Goal: Find specific page/section: Find specific page/section

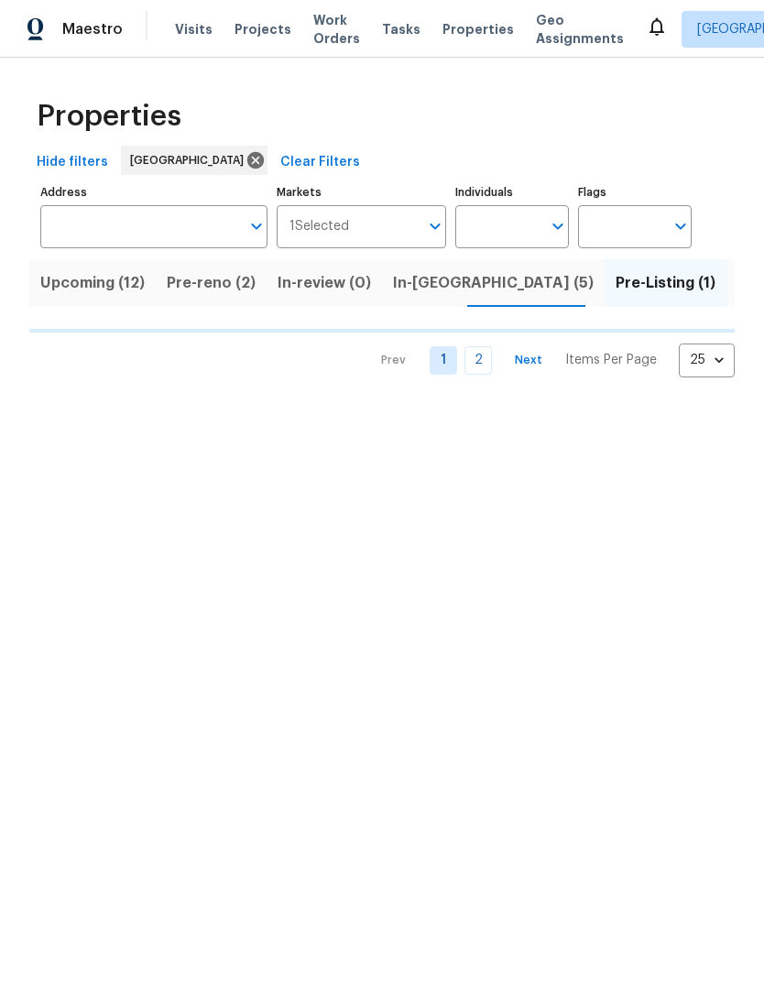
scroll to position [0, 45]
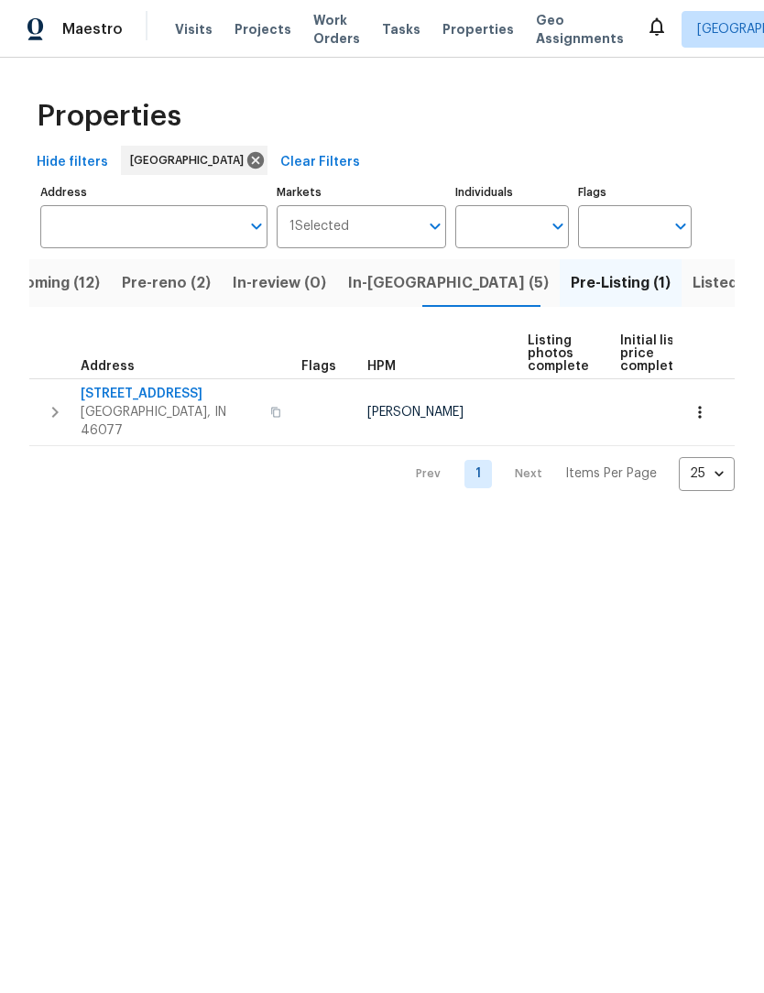
click at [60, 414] on icon "button" at bounding box center [55, 412] width 22 height 22
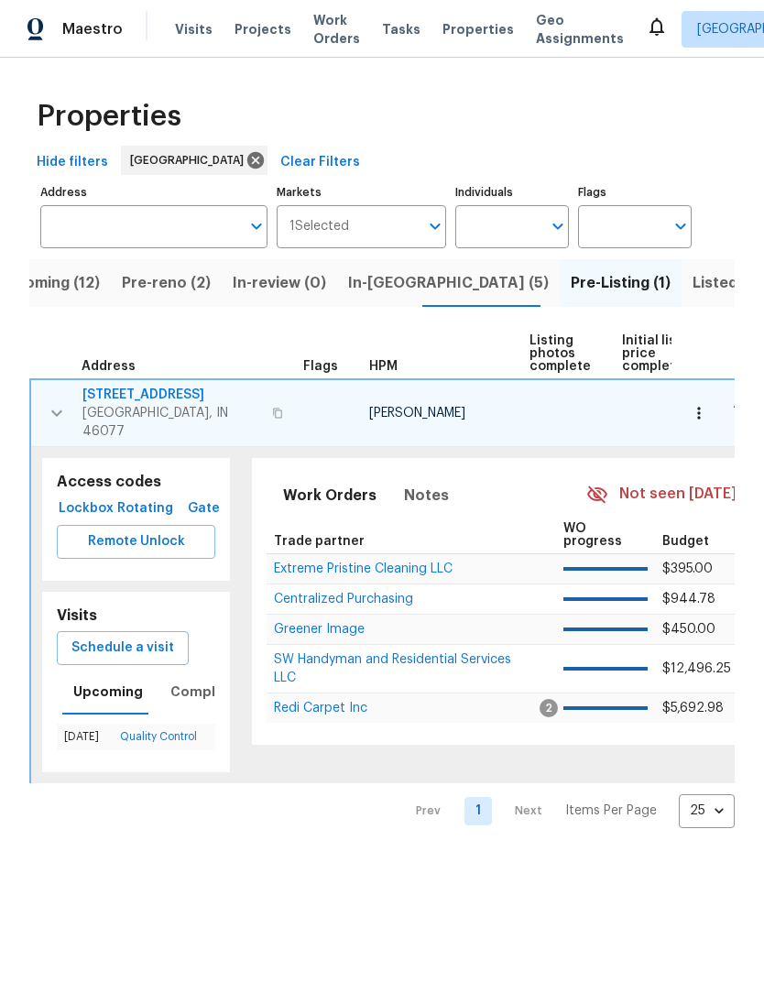
click at [82, 498] on span "Lockbox" at bounding box center [86, 509] width 44 height 23
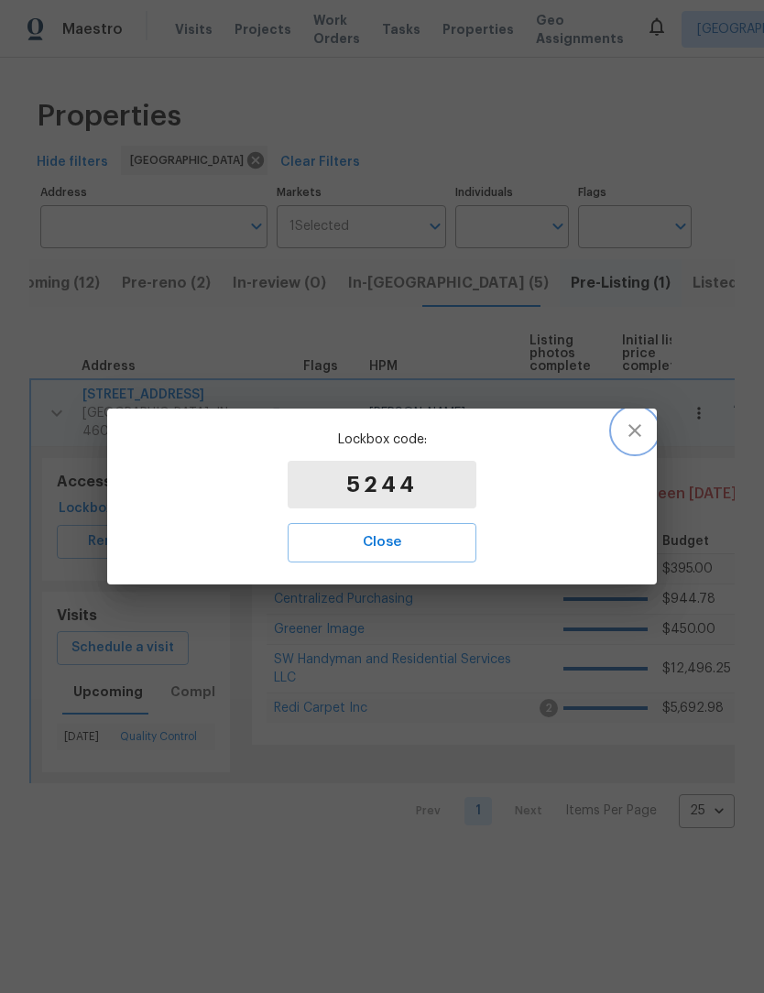
click at [638, 428] on icon "button" at bounding box center [635, 430] width 13 height 13
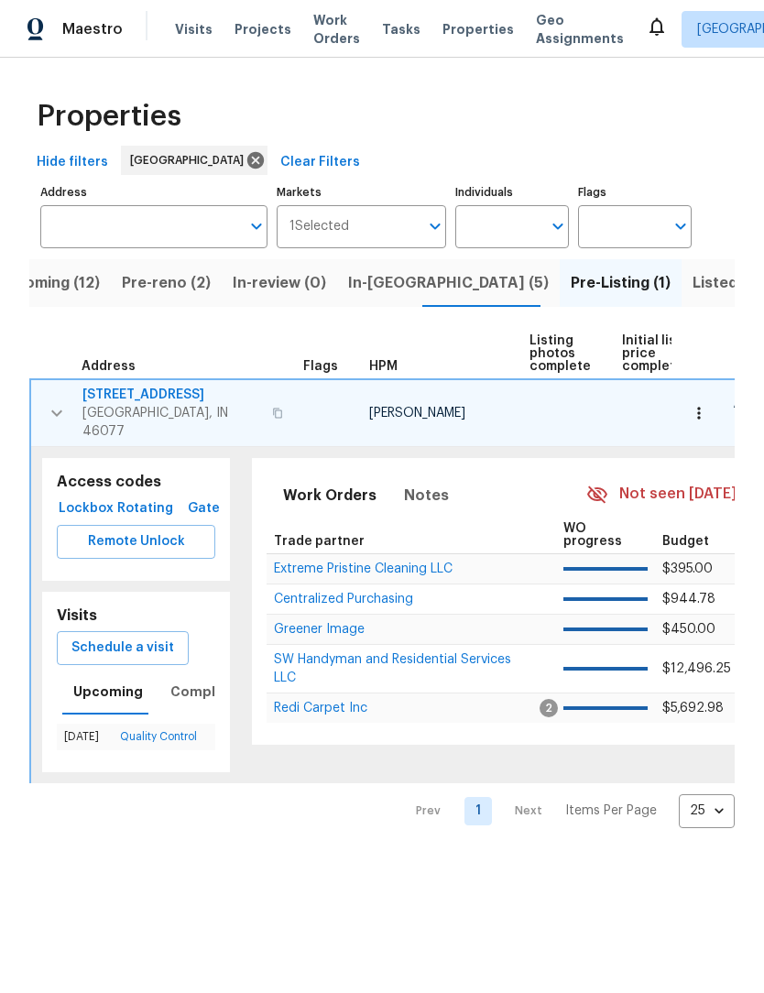
click at [60, 411] on icon "button" at bounding box center [57, 413] width 22 height 22
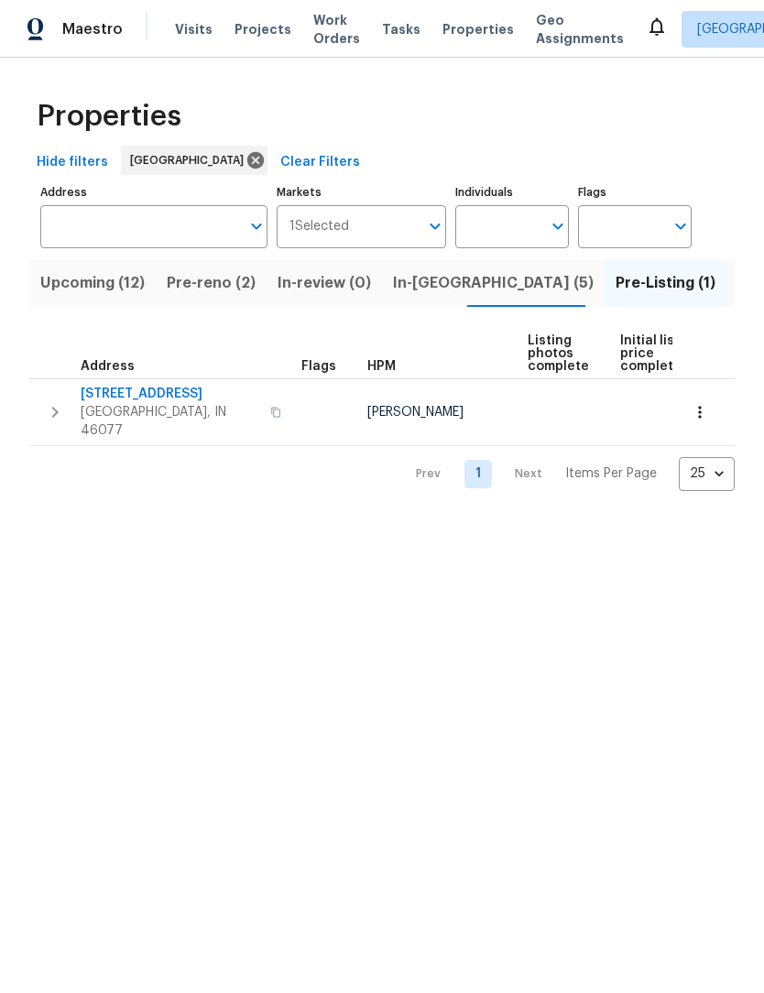
click at [125, 307] on button "Upcoming (12)" at bounding box center [92, 283] width 126 height 48
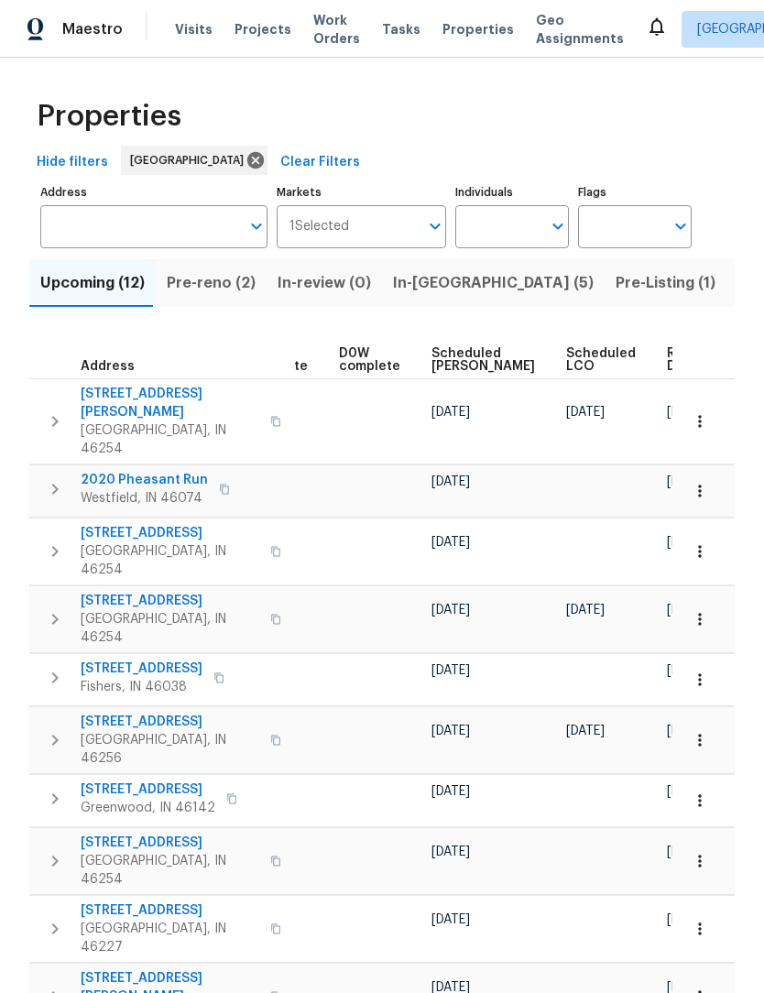
scroll to position [0, 461]
click at [668, 364] on span "Ready Date" at bounding box center [688, 360] width 40 height 26
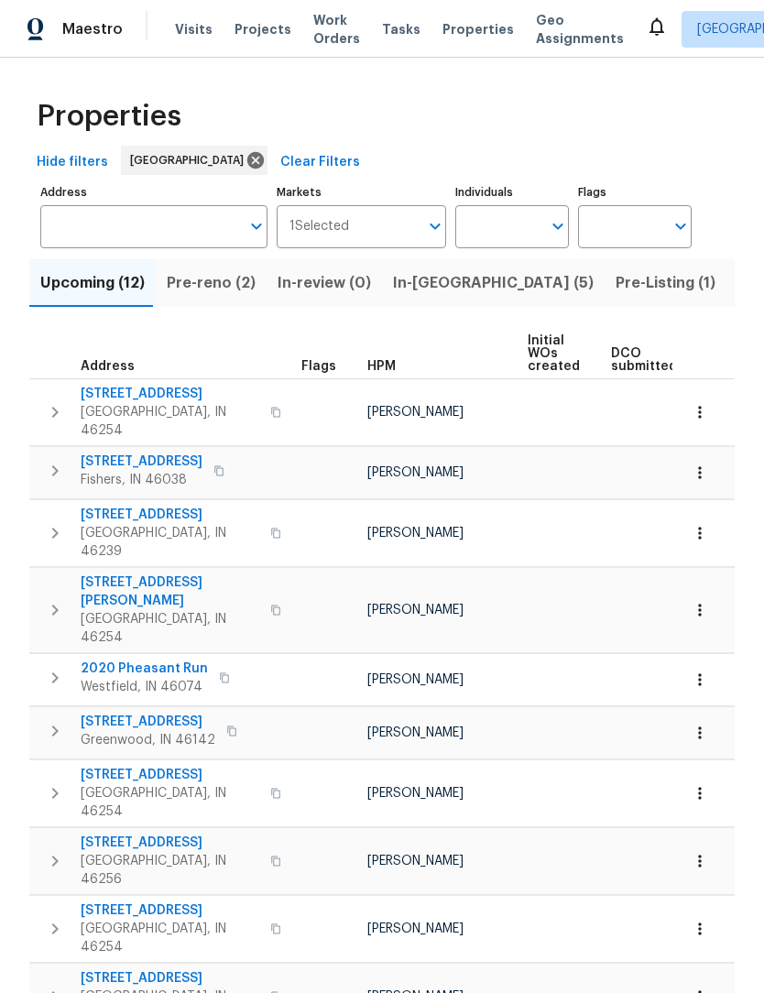
click at [52, 402] on icon "button" at bounding box center [55, 412] width 22 height 22
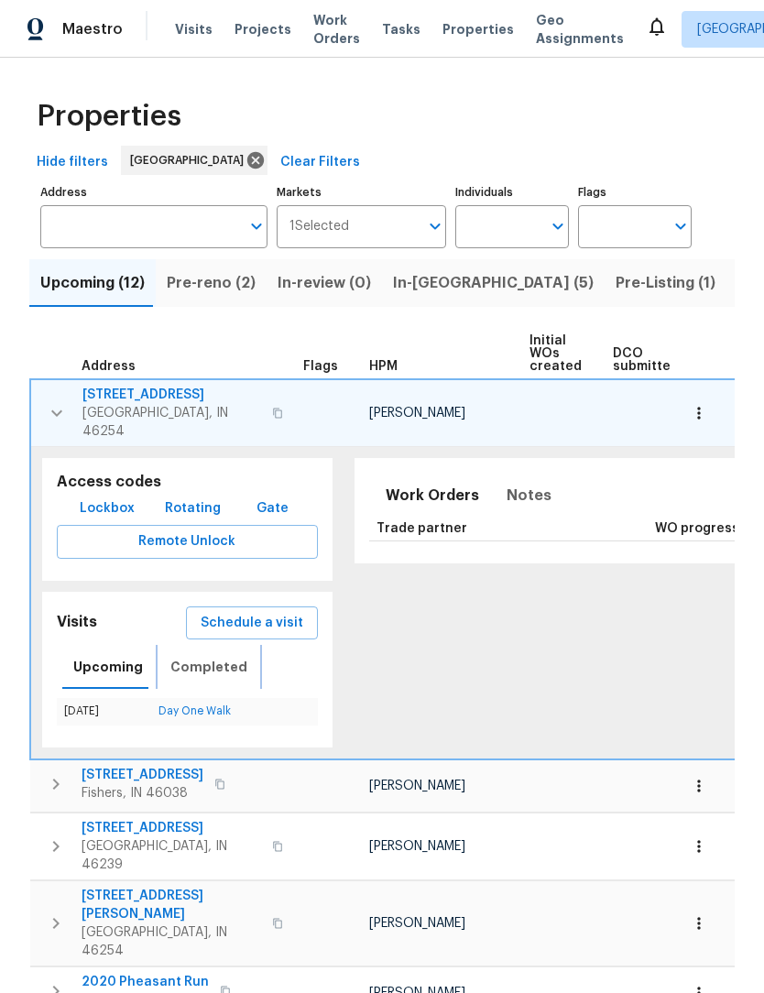
click at [210, 658] on span "Completed" at bounding box center [208, 667] width 77 height 23
click at [221, 706] on link "In-Person Walkthrough" at bounding box center [193, 711] width 115 height 11
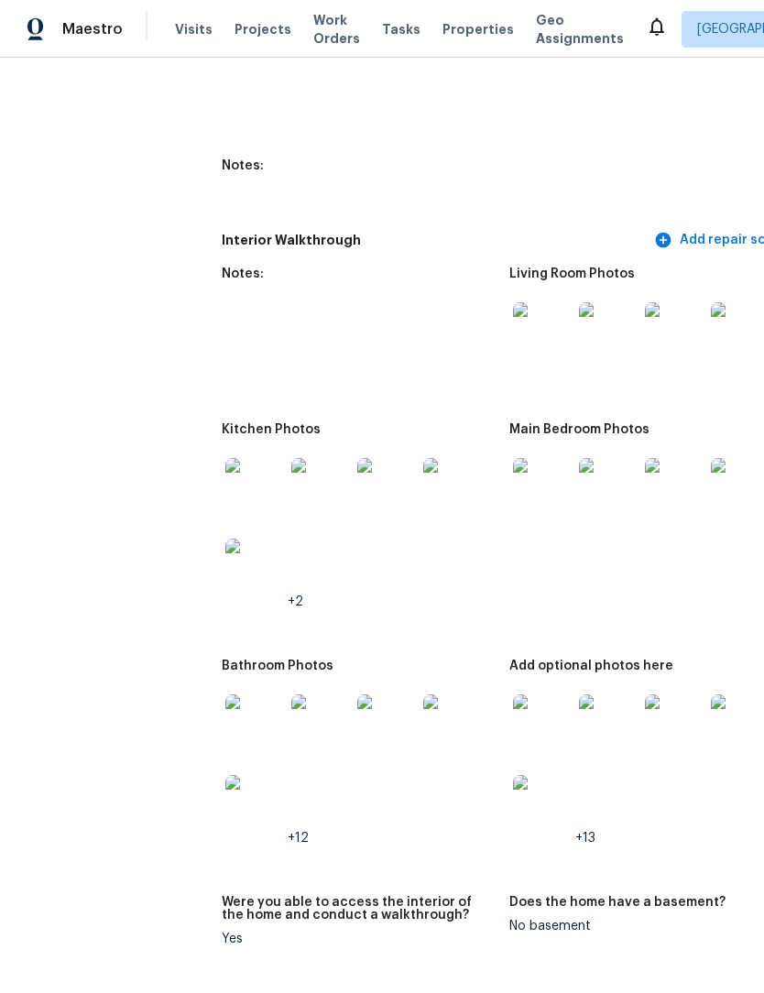
scroll to position [2219, 2]
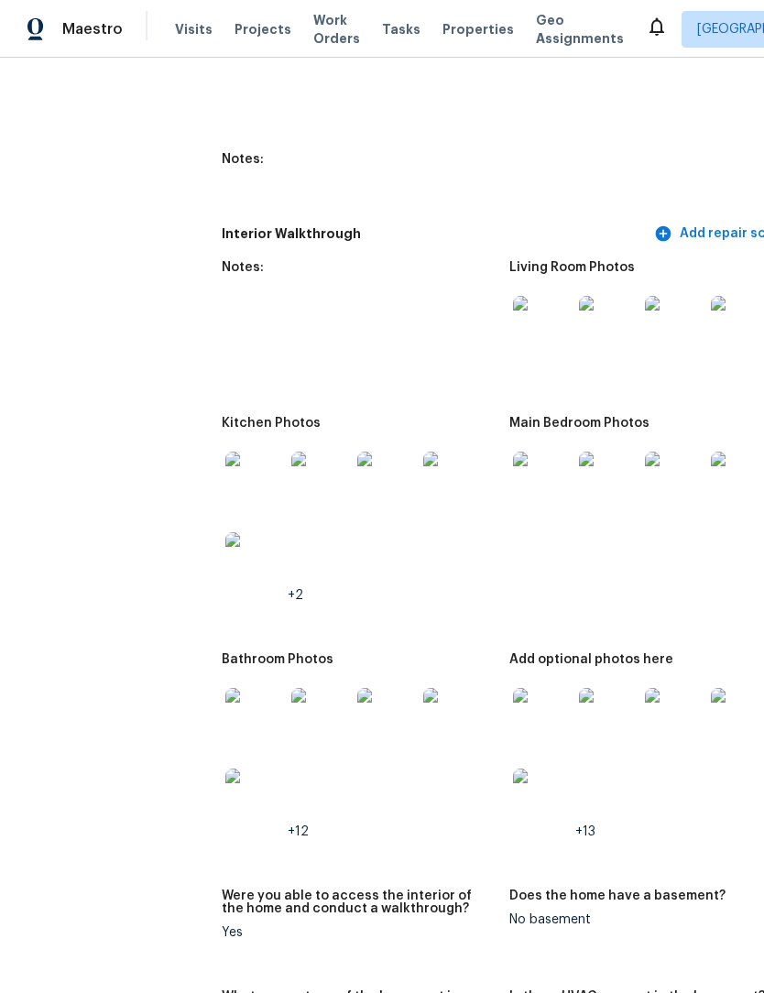
click at [513, 332] on img at bounding box center [542, 325] width 59 height 59
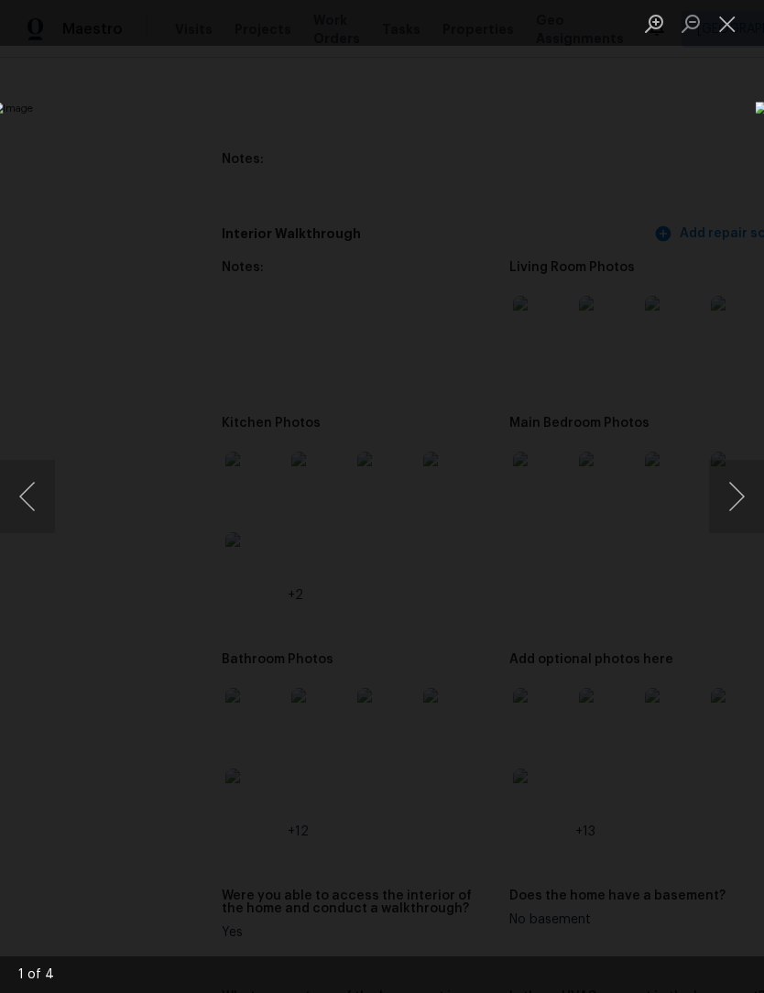
click at [731, 510] on button "Next image" at bounding box center [736, 496] width 55 height 73
click at [735, 499] on button "Next image" at bounding box center [736, 496] width 55 height 73
click at [738, 488] on button "Next image" at bounding box center [736, 496] width 55 height 73
click at [733, 19] on button "Close lightbox" at bounding box center [727, 23] width 37 height 32
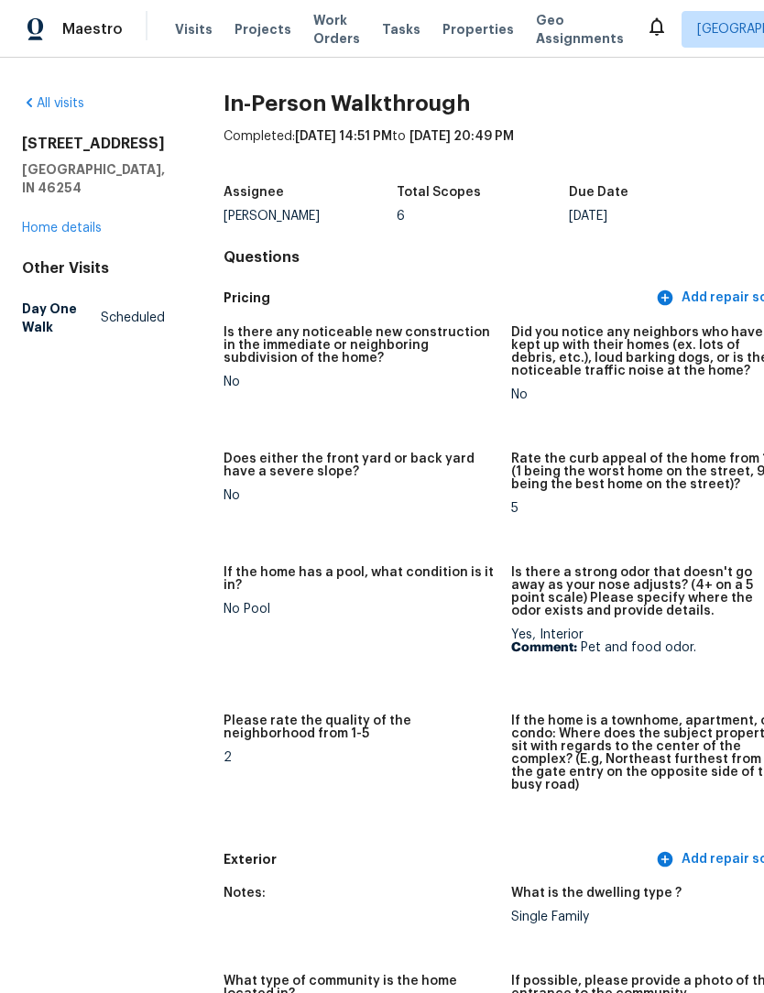
scroll to position [0, 0]
click at [458, 38] on span "Properties" at bounding box center [478, 29] width 71 height 18
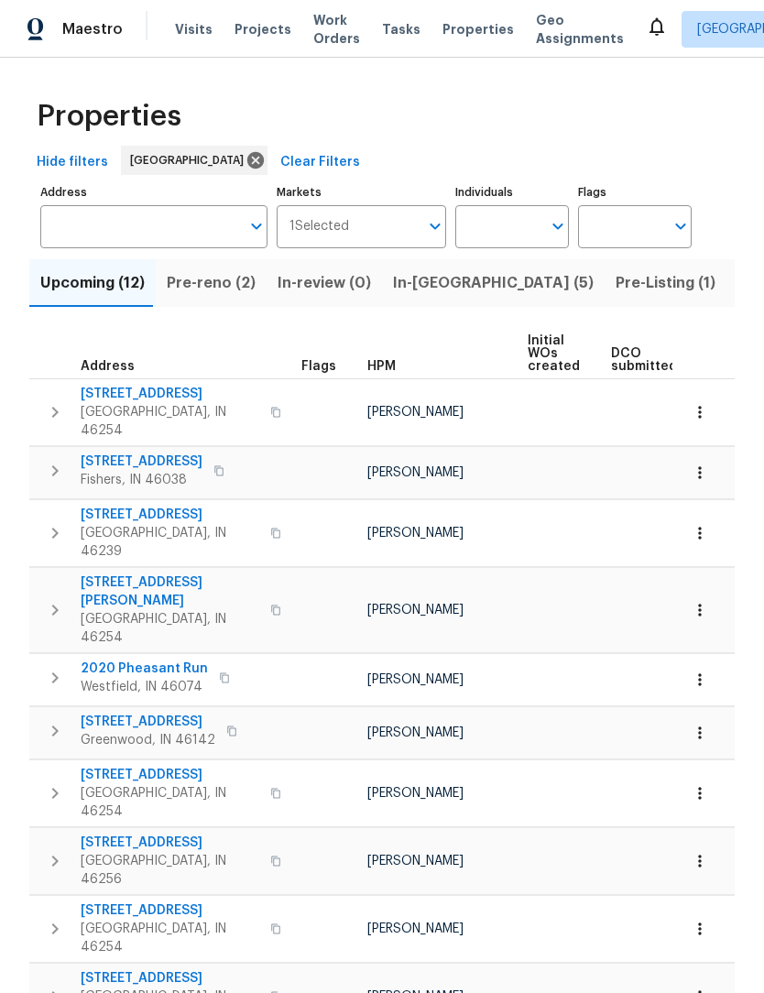
click at [45, 411] on icon "button" at bounding box center [55, 412] width 22 height 22
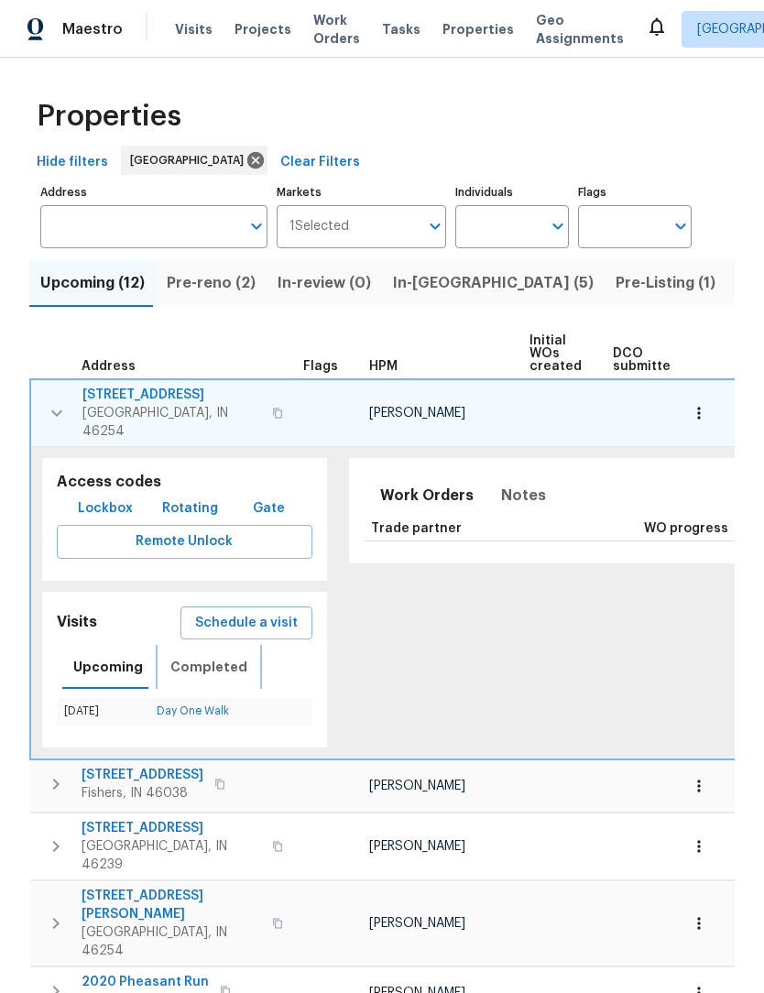
click at [203, 662] on span "Completed" at bounding box center [208, 667] width 77 height 23
click at [206, 706] on link "In-Person Walkthrough" at bounding box center [192, 711] width 115 height 11
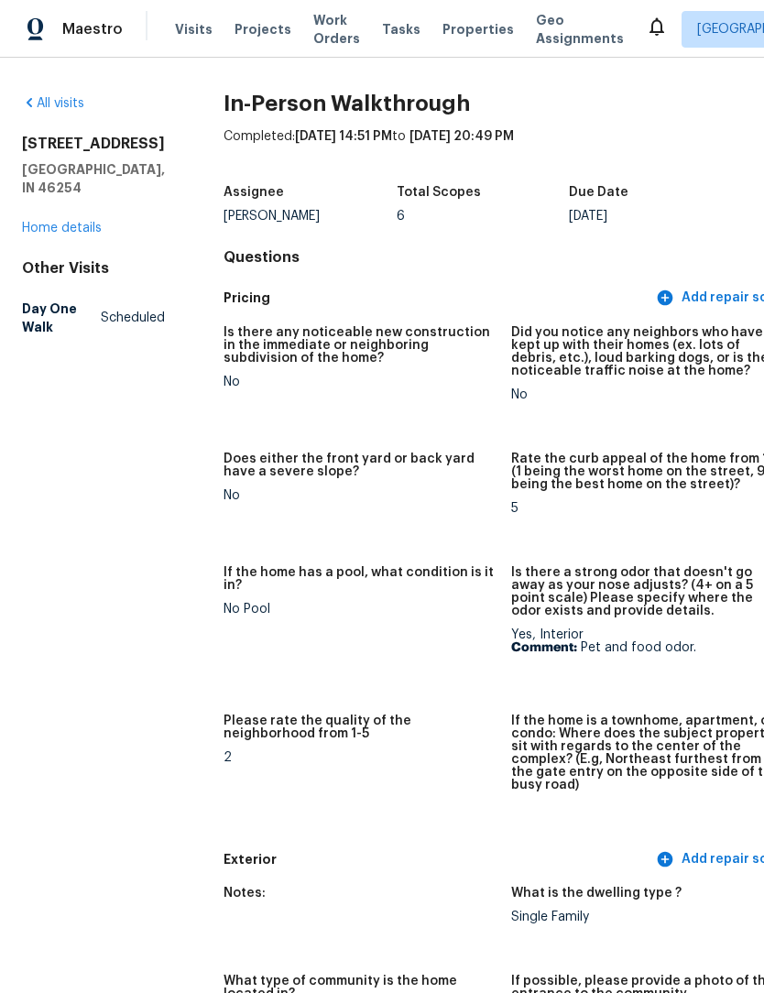
click at [60, 235] on link "Home details" at bounding box center [62, 228] width 80 height 13
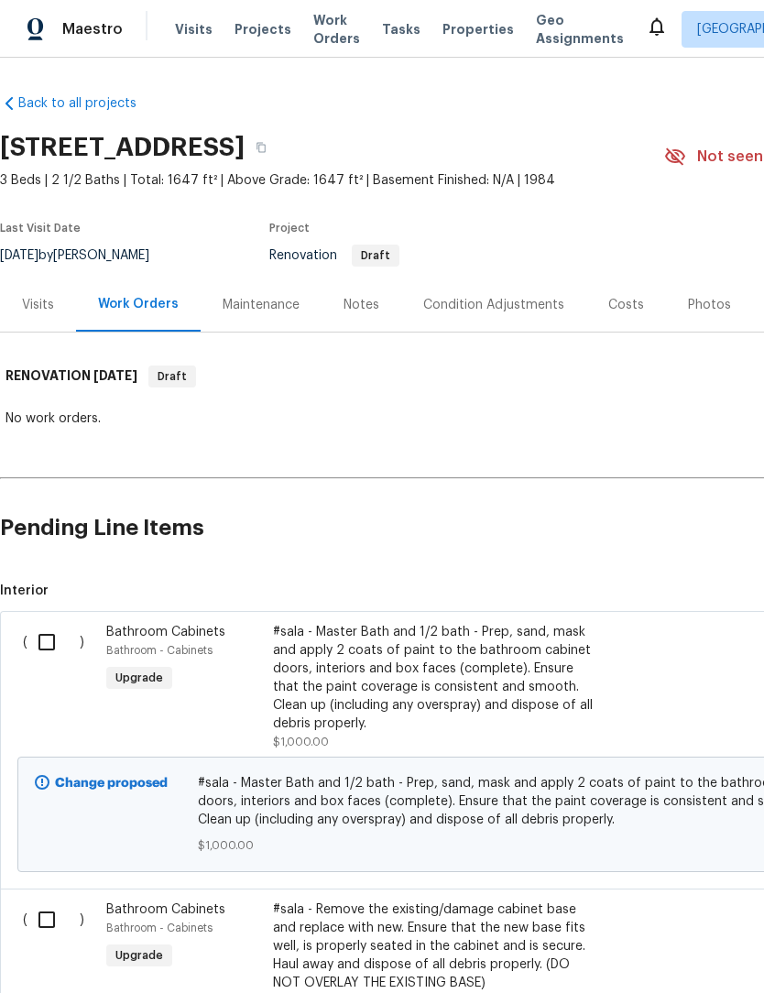
click at [360, 314] on div "Notes" at bounding box center [362, 305] width 80 height 54
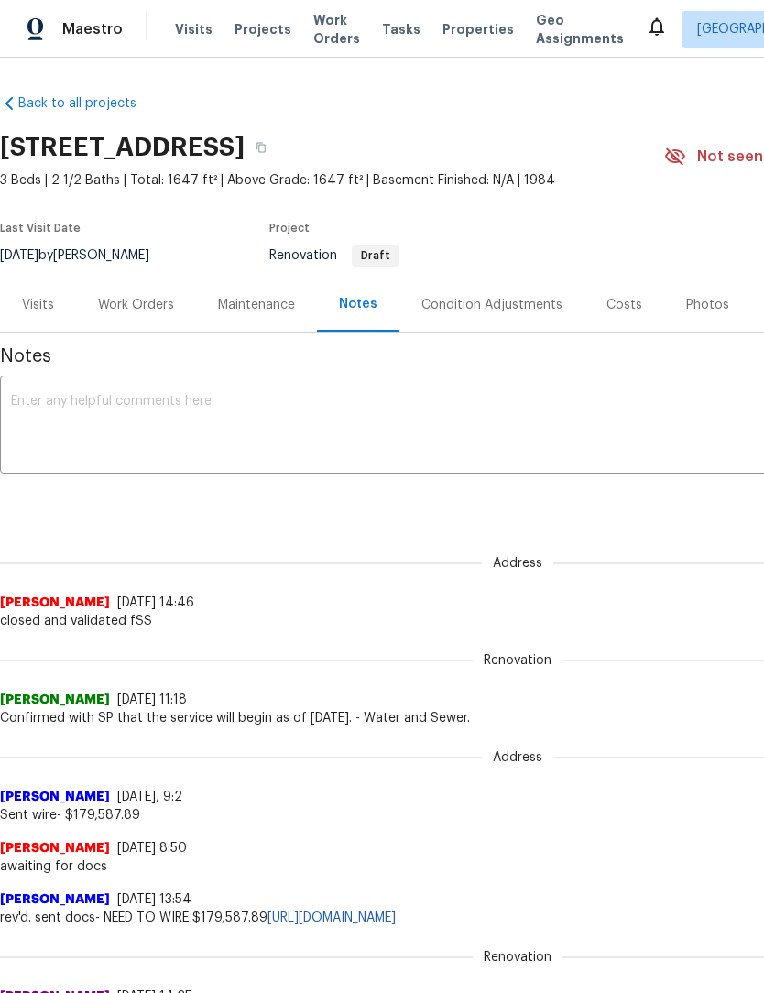
click at [500, 306] on div "Condition Adjustments" at bounding box center [492, 305] width 141 height 18
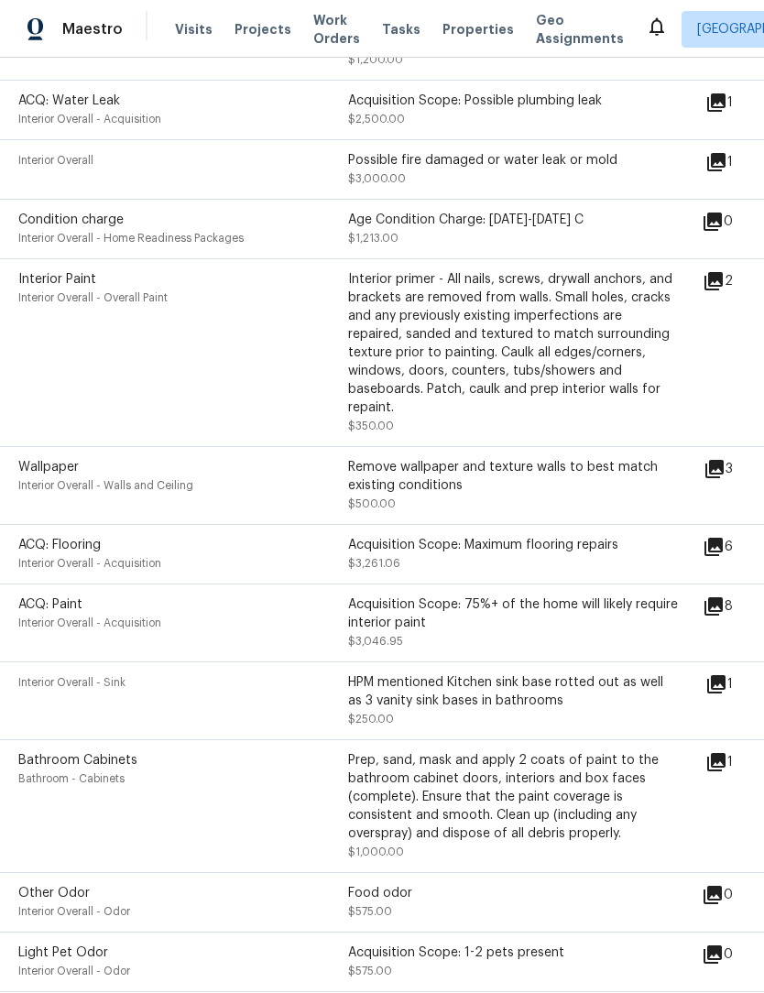
scroll to position [1171, 5]
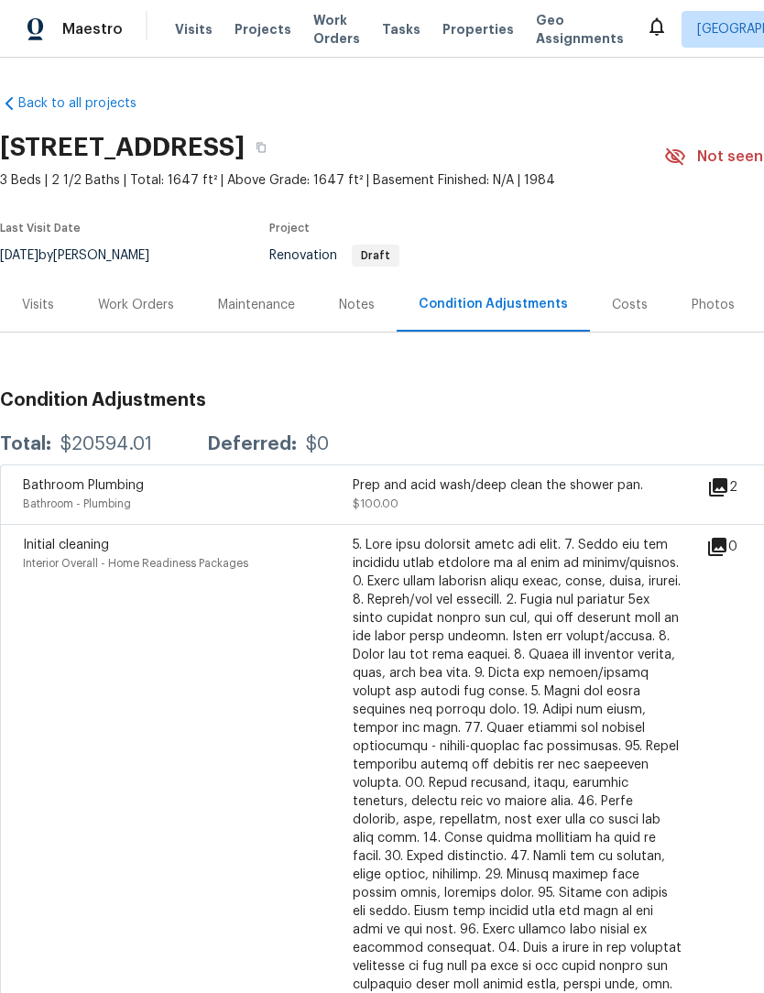
click at [136, 306] on div "Work Orders" at bounding box center [136, 305] width 76 height 18
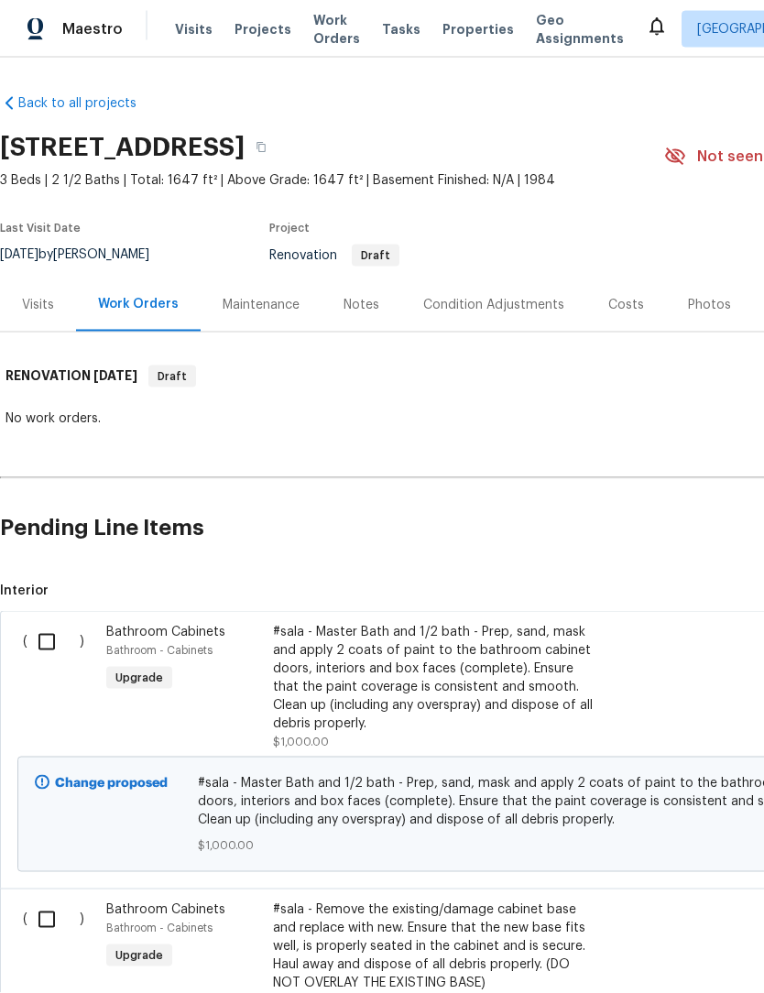
click at [356, 315] on div "Notes" at bounding box center [362, 305] width 80 height 54
